Goal: Check status: Check status

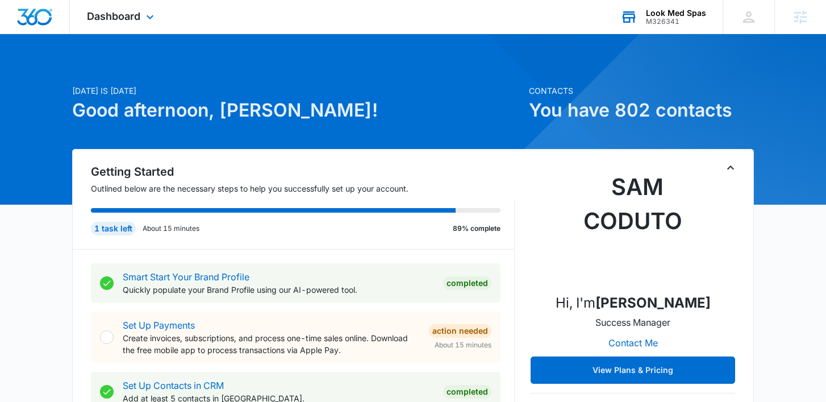
click at [640, 18] on div "Look Med Spas M326341 Your Accounts View All" at bounding box center [662, 17] width 119 height 34
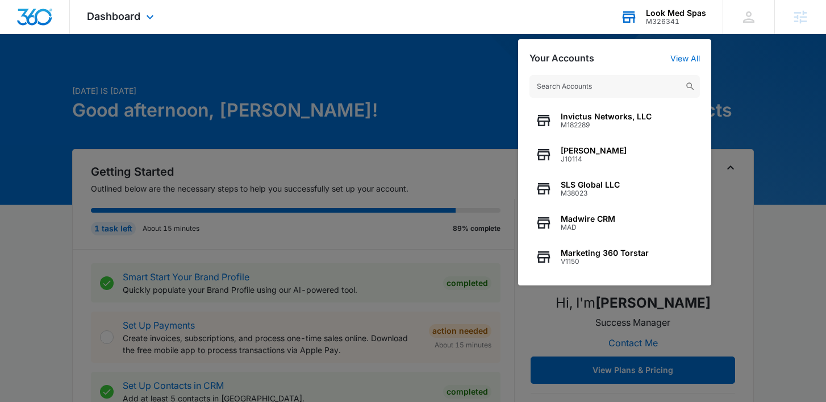
click at [623, 87] on input "text" at bounding box center [614, 86] width 170 height 23
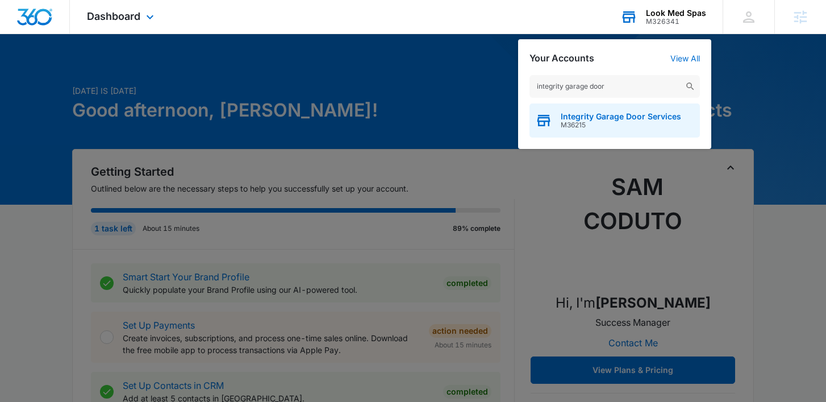
type input "integrity garage door"
click at [596, 121] on span "M36215" at bounding box center [621, 125] width 120 height 8
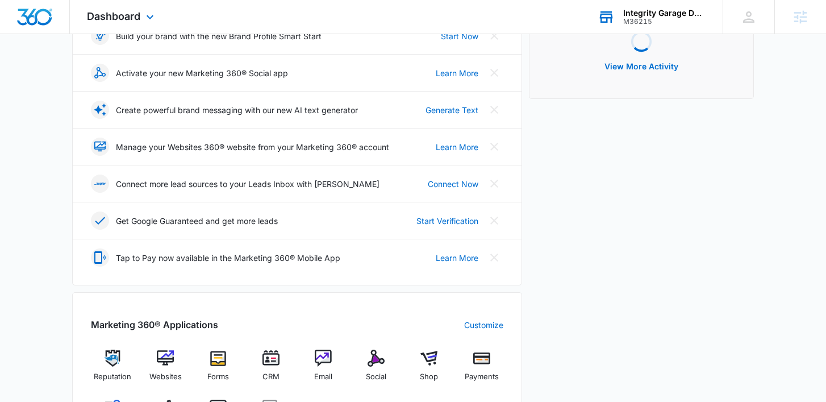
scroll to position [279, 0]
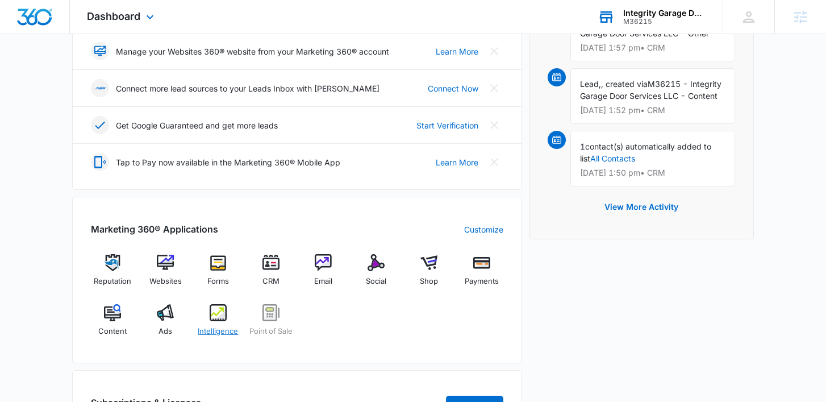
click at [229, 316] on div "Intelligence" at bounding box center [219, 324] width 44 height 41
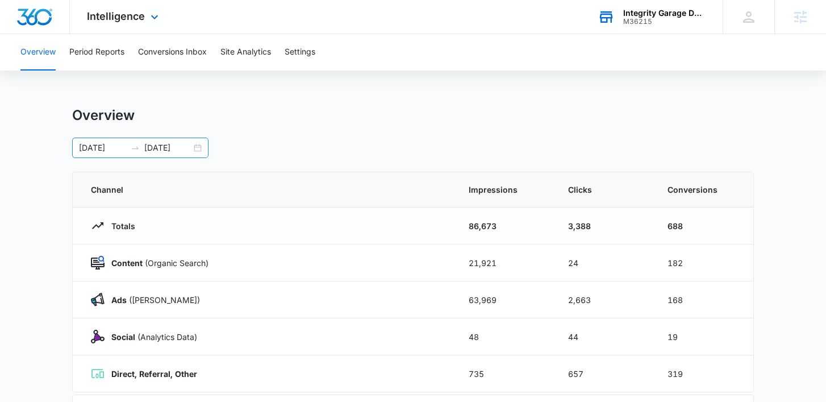
click at [198, 147] on div "[DATE] [DATE]" at bounding box center [140, 147] width 136 height 20
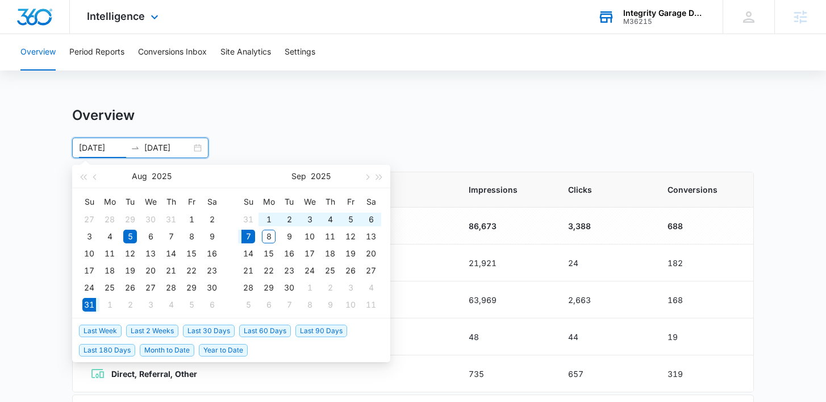
click at [111, 333] on span "Last Week" at bounding box center [100, 330] width 43 height 12
type input "[DATE]"
